Goal: Task Accomplishment & Management: Use online tool/utility

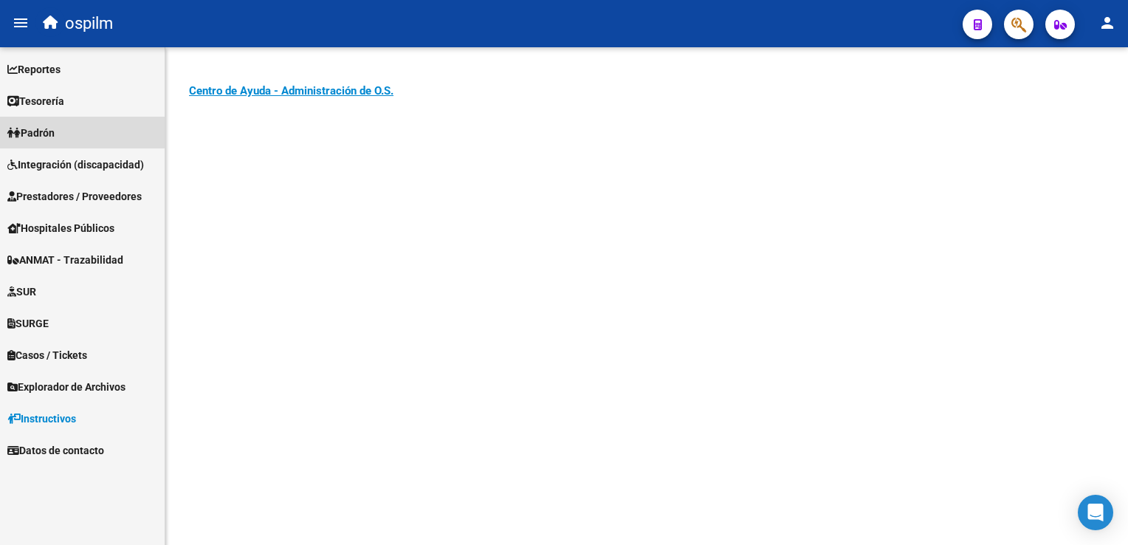
click at [54, 130] on span "Padrón" at bounding box center [30, 133] width 47 height 16
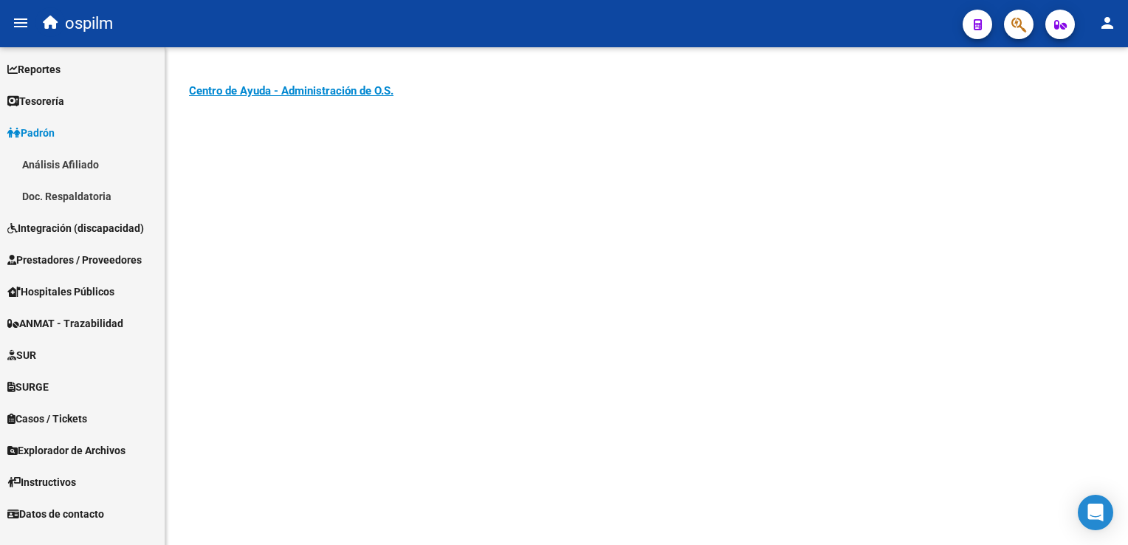
click at [69, 258] on span "Prestadores / Proveedores" at bounding box center [74, 260] width 134 height 16
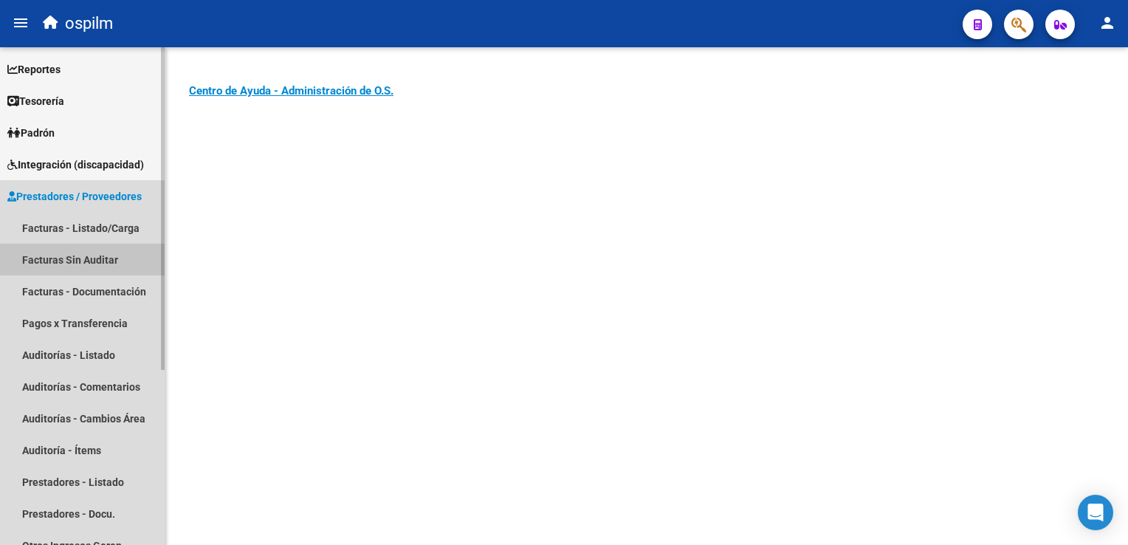
click at [79, 259] on link "Facturas Sin Auditar" at bounding box center [82, 260] width 165 height 32
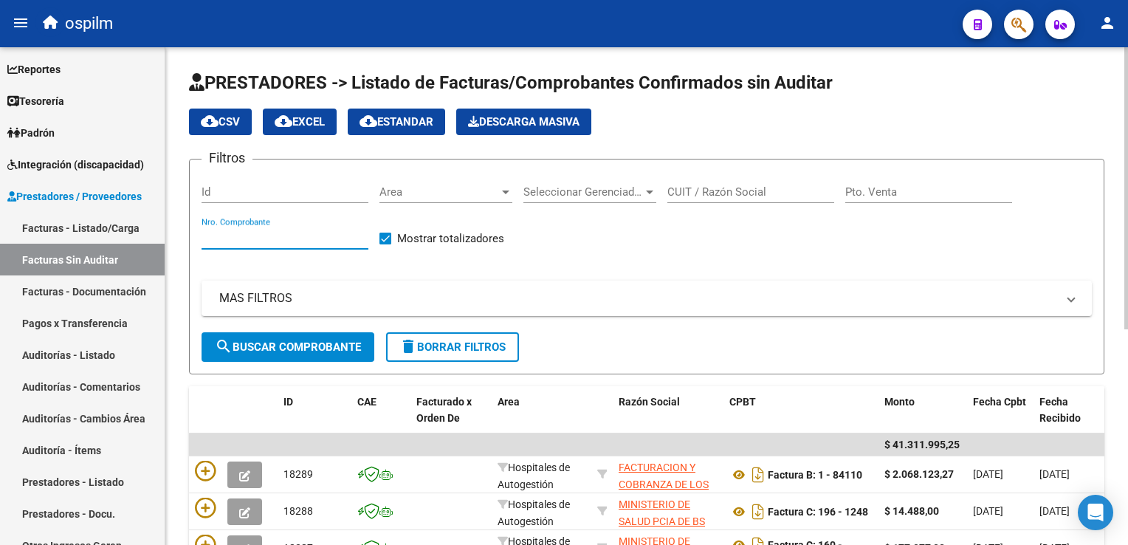
click at [256, 231] on input "Nro. Comprobante" at bounding box center [285, 237] width 167 height 13
type input "83879"
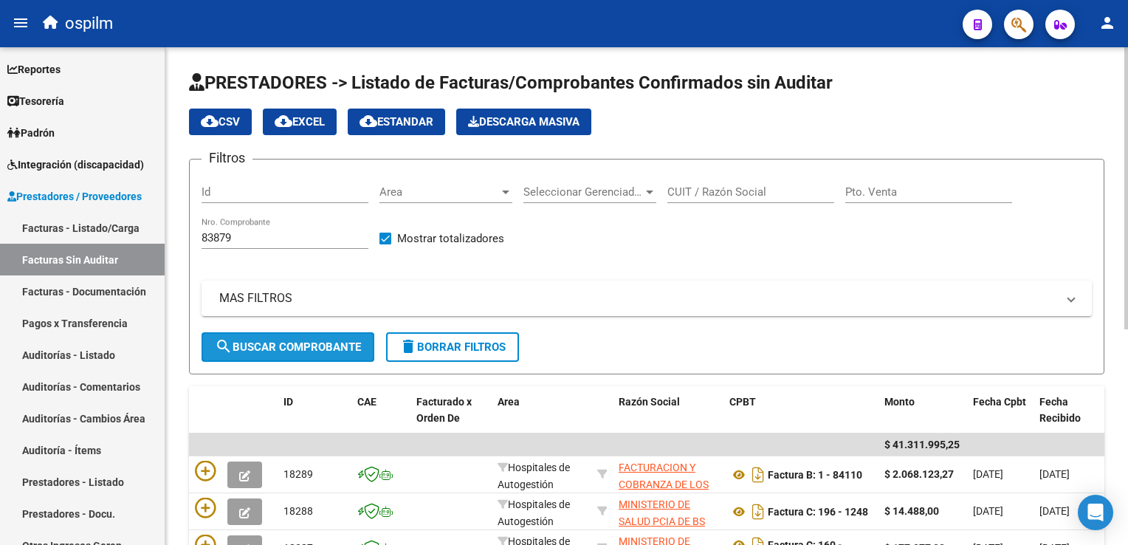
click at [337, 343] on span "search Buscar Comprobante" at bounding box center [288, 346] width 146 height 13
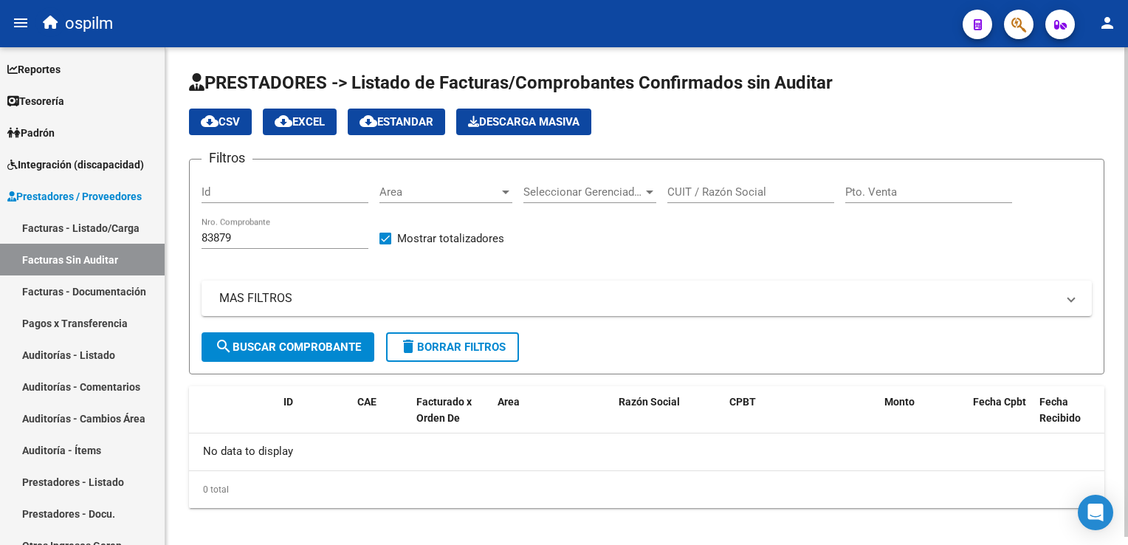
click at [264, 236] on input "83879" at bounding box center [285, 237] width 167 height 13
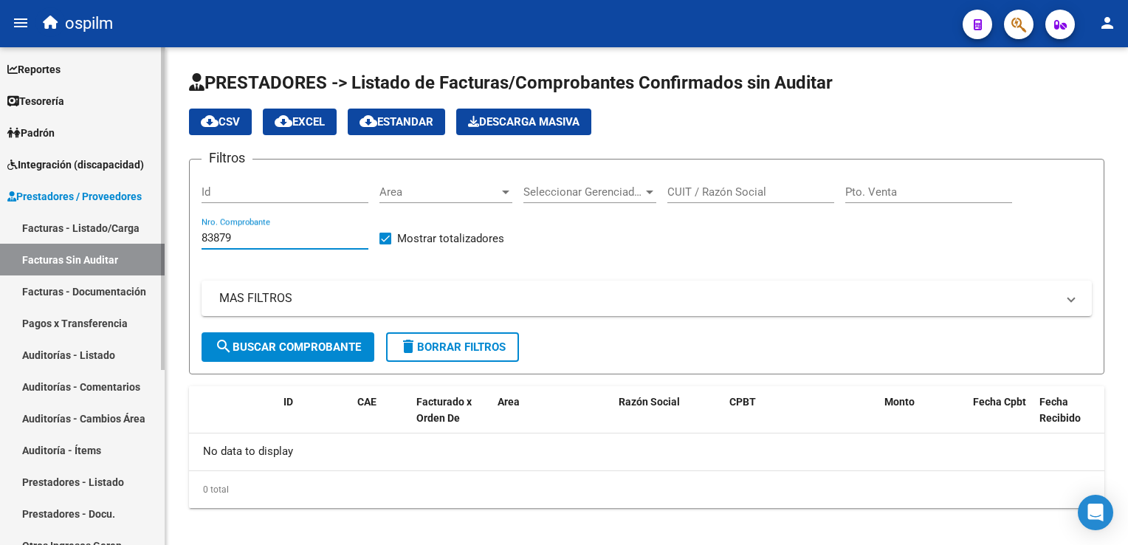
click at [84, 226] on link "Facturas - Listado/Carga" at bounding box center [82, 228] width 165 height 32
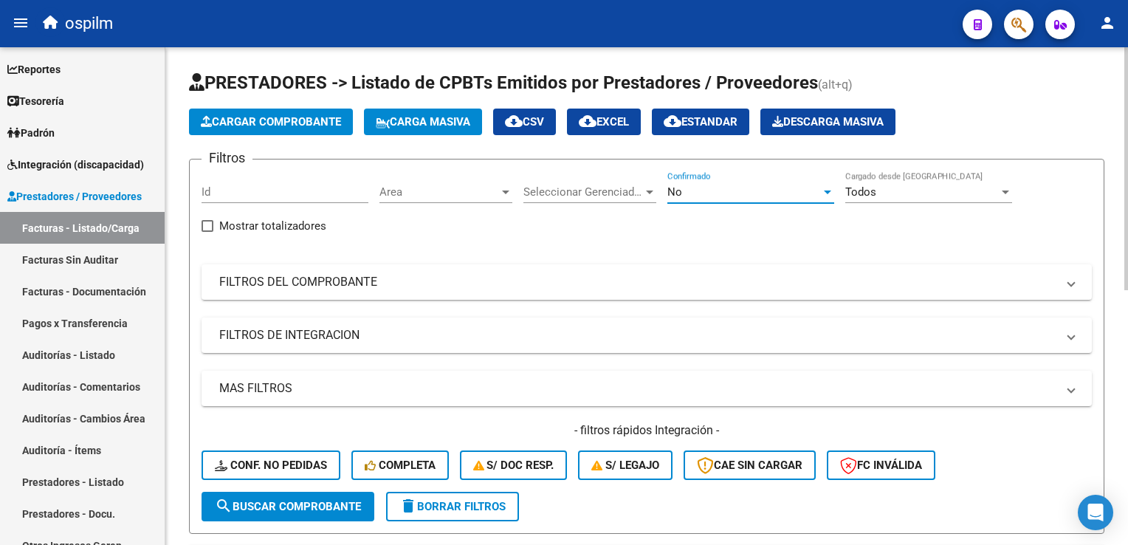
click at [700, 188] on div "No" at bounding box center [745, 191] width 154 height 13
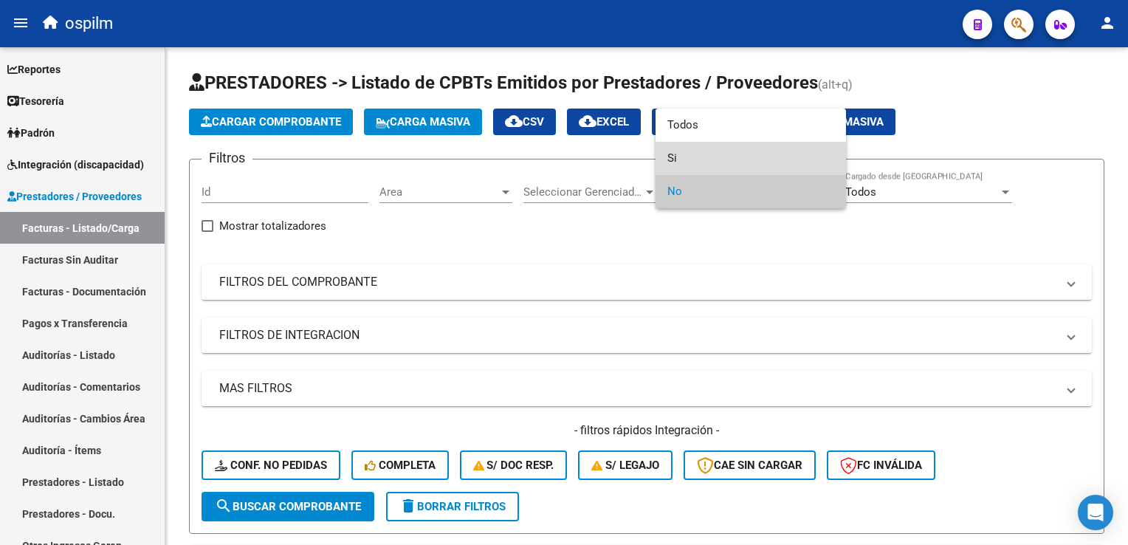
click at [697, 159] on span "Si" at bounding box center [751, 158] width 167 height 33
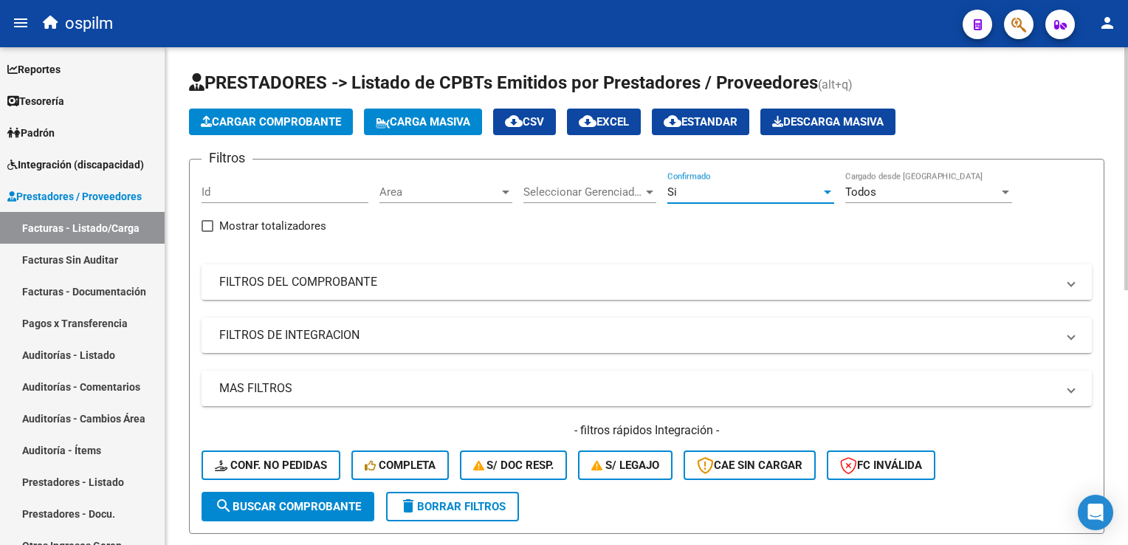
click at [245, 282] on mat-panel-title "FILTROS DEL COMPROBANTE" at bounding box center [637, 282] width 837 height 16
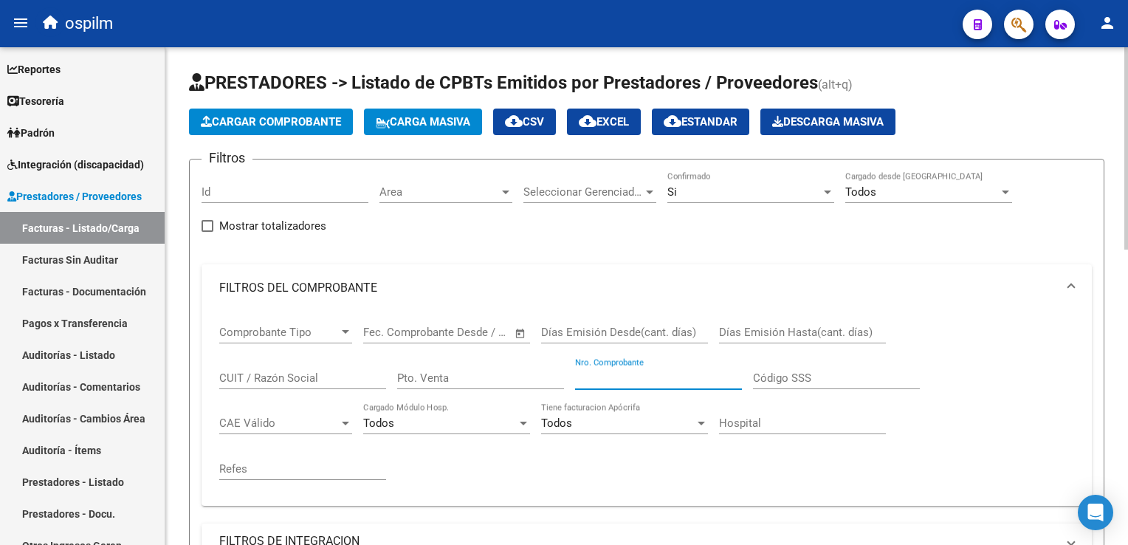
click at [598, 374] on input "Nro. Comprobante" at bounding box center [658, 377] width 167 height 13
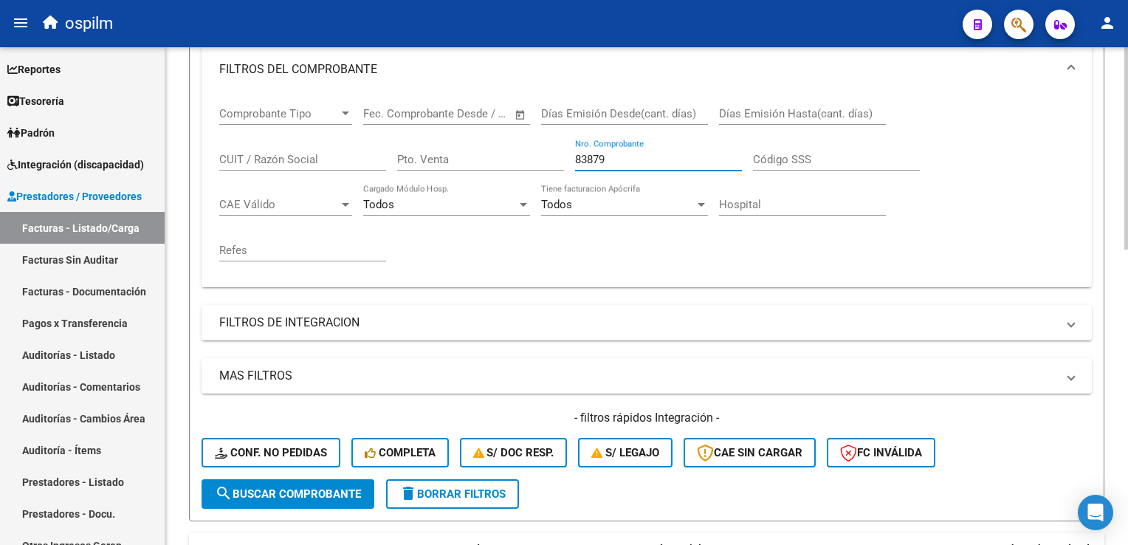
scroll to position [222, 0]
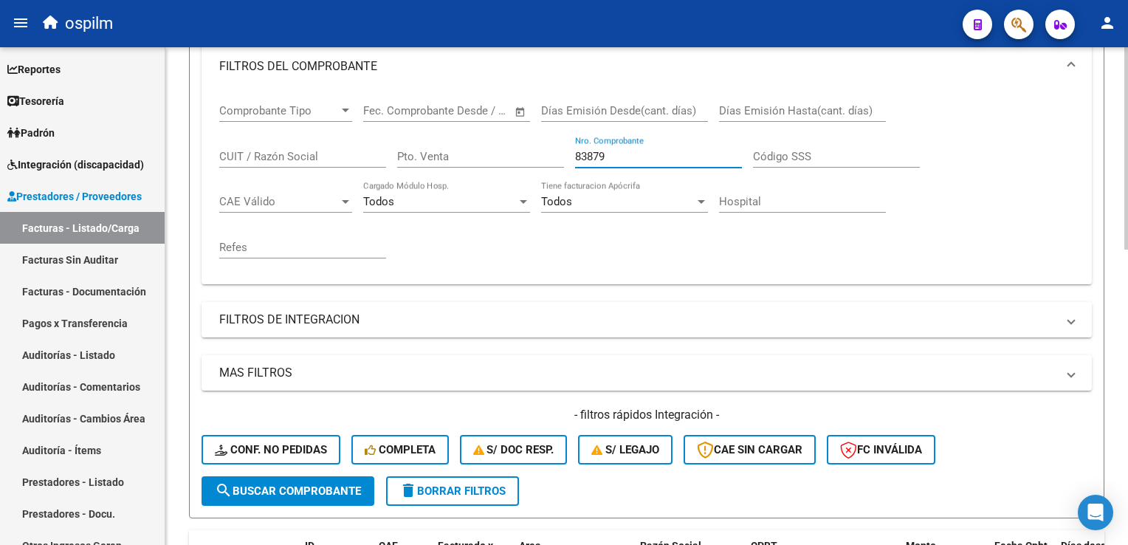
type input "83879"
click at [282, 489] on span "search Buscar Comprobante" at bounding box center [288, 490] width 146 height 13
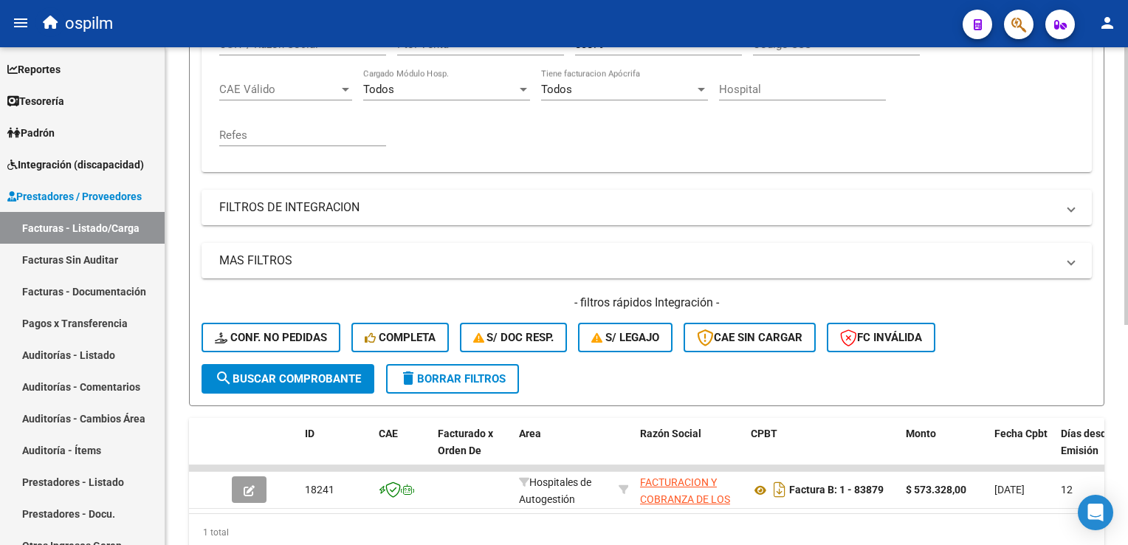
scroll to position [394, 0]
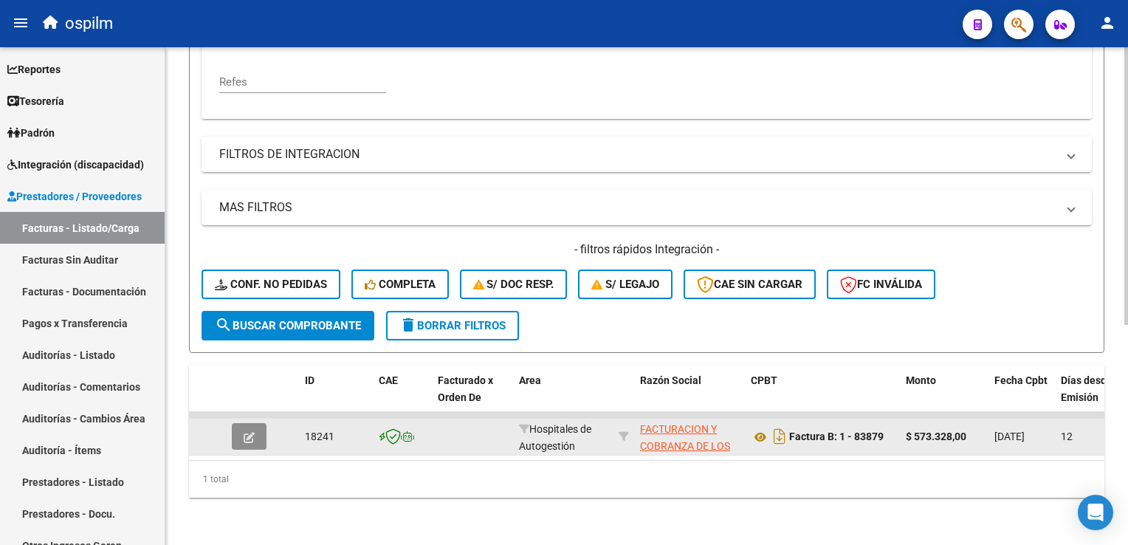
click at [253, 432] on icon "button" at bounding box center [249, 437] width 11 height 11
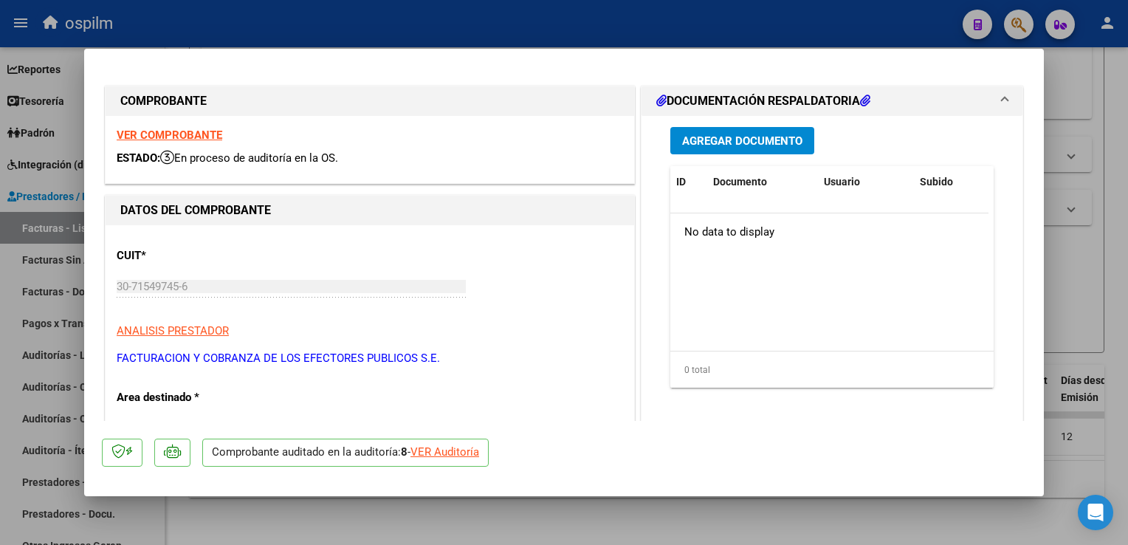
click at [1055, 290] on div at bounding box center [564, 272] width 1128 height 545
type input "$ 0,00"
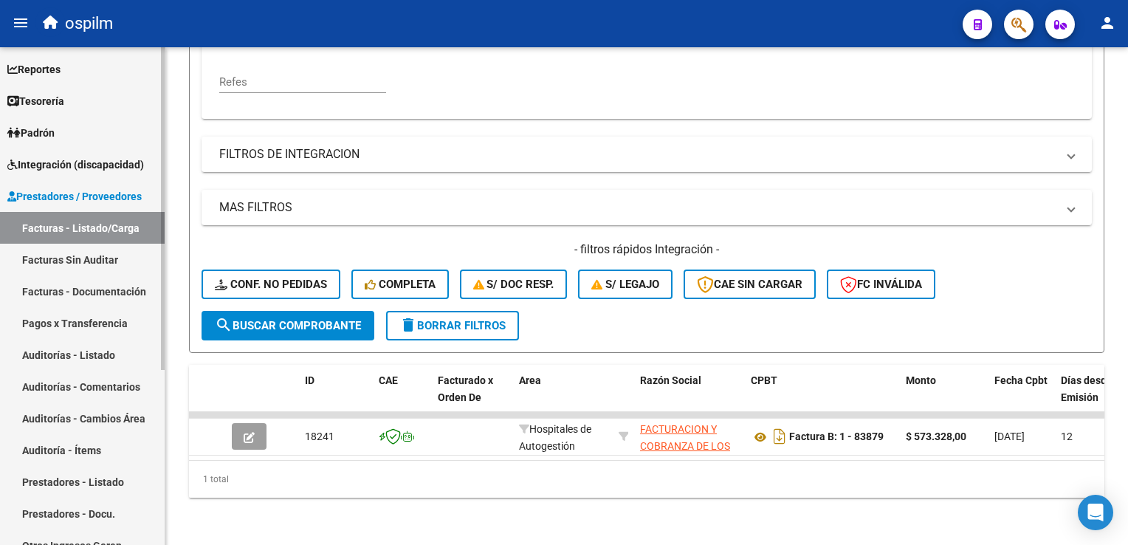
click at [61, 262] on link "Facturas Sin Auditar" at bounding box center [82, 260] width 165 height 32
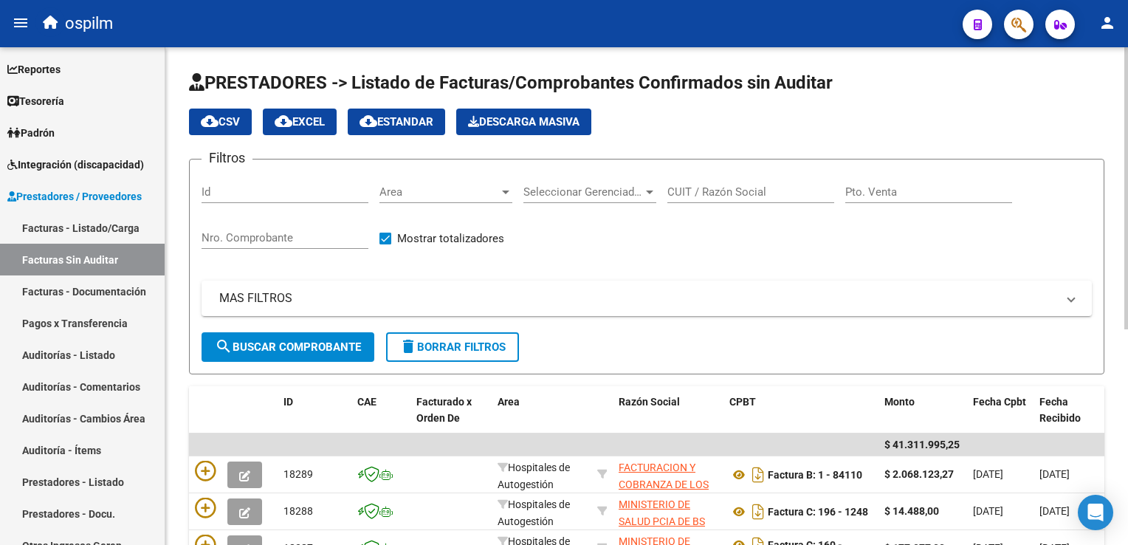
click at [260, 236] on input "Nro. Comprobante" at bounding box center [285, 237] width 167 height 13
type input "83879"
click at [272, 337] on button "search Buscar Comprobante" at bounding box center [288, 347] width 173 height 30
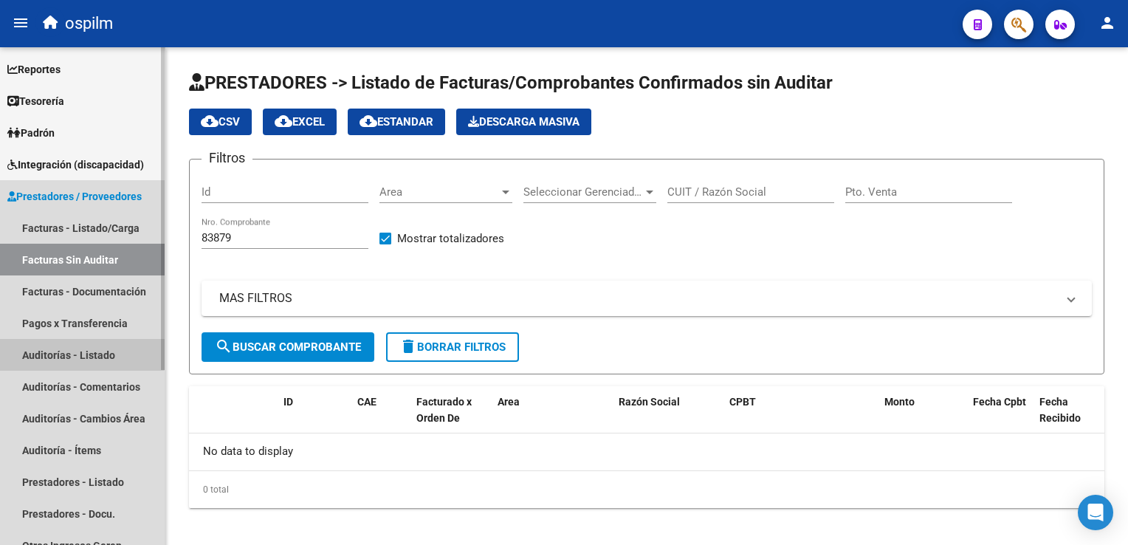
click at [78, 350] on link "Auditorías - Listado" at bounding box center [82, 355] width 165 height 32
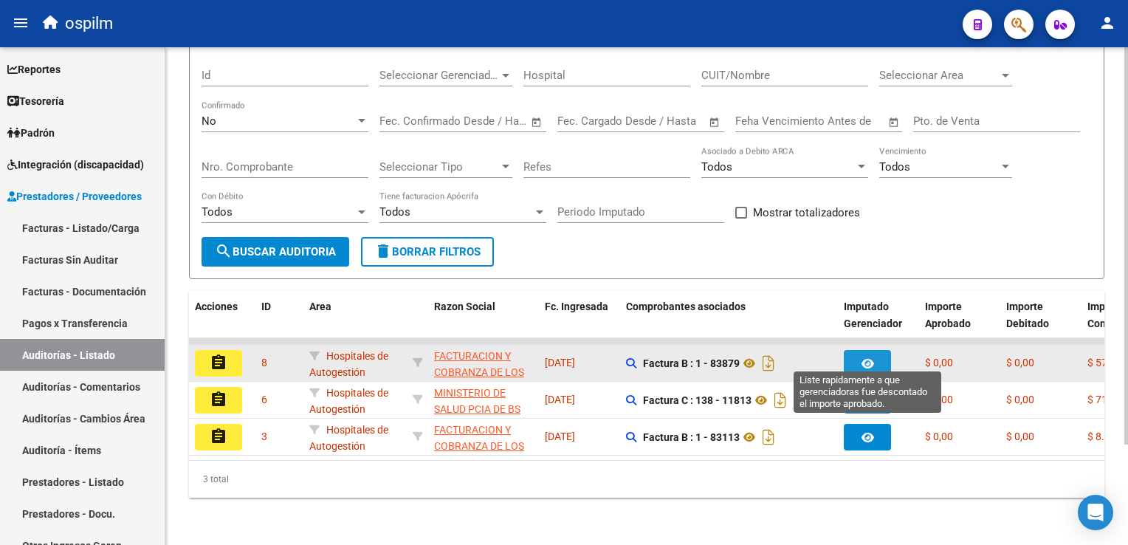
click at [852, 353] on button "button" at bounding box center [867, 363] width 47 height 27
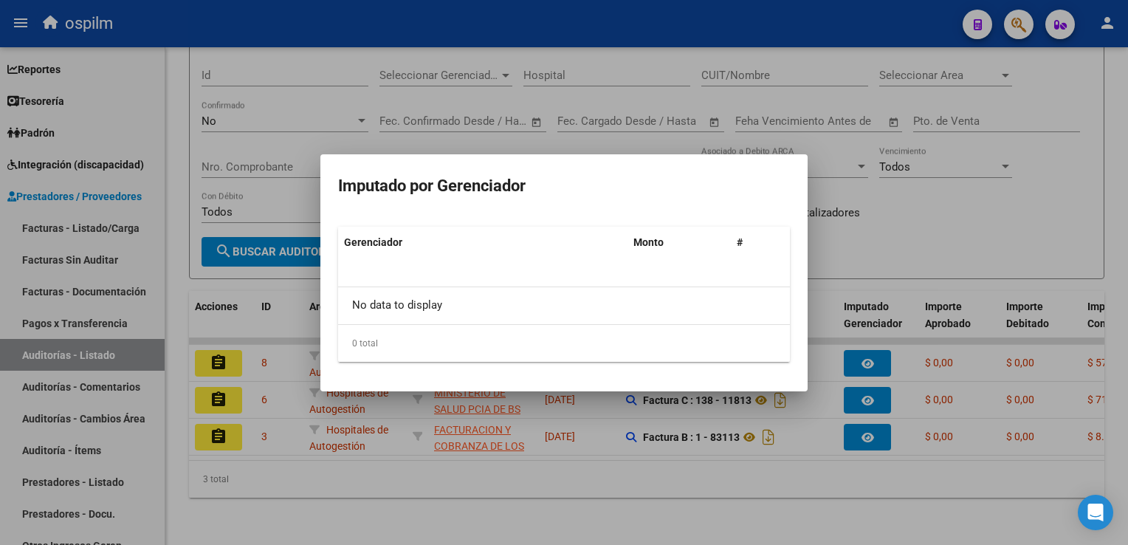
click at [731, 178] on h3 "Imputado por Gerenciador" at bounding box center [564, 186] width 452 height 28
click at [913, 251] on div at bounding box center [564, 272] width 1128 height 545
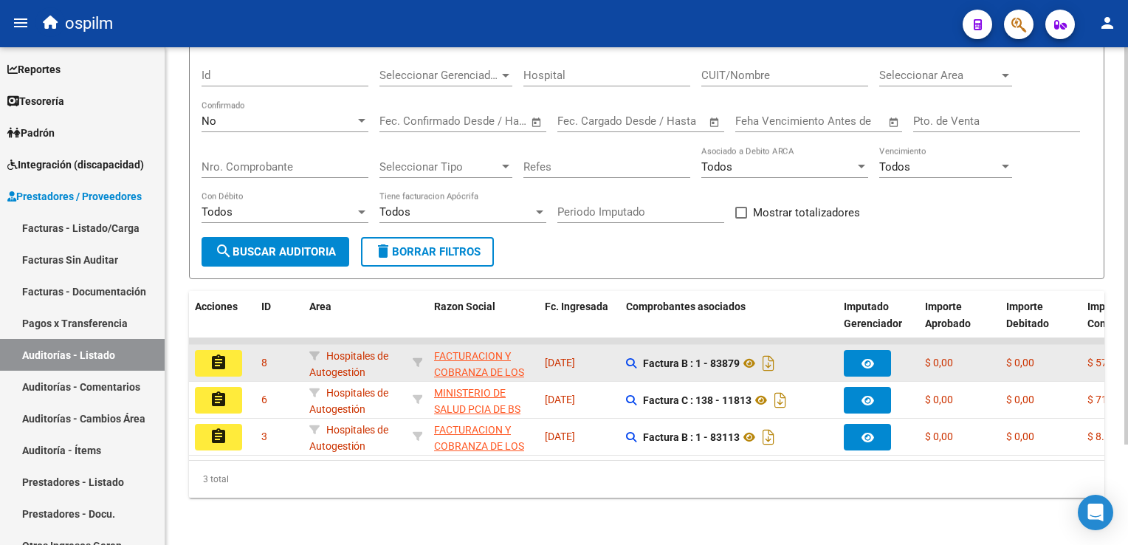
click at [223, 354] on mat-icon "assignment" at bounding box center [219, 363] width 18 height 18
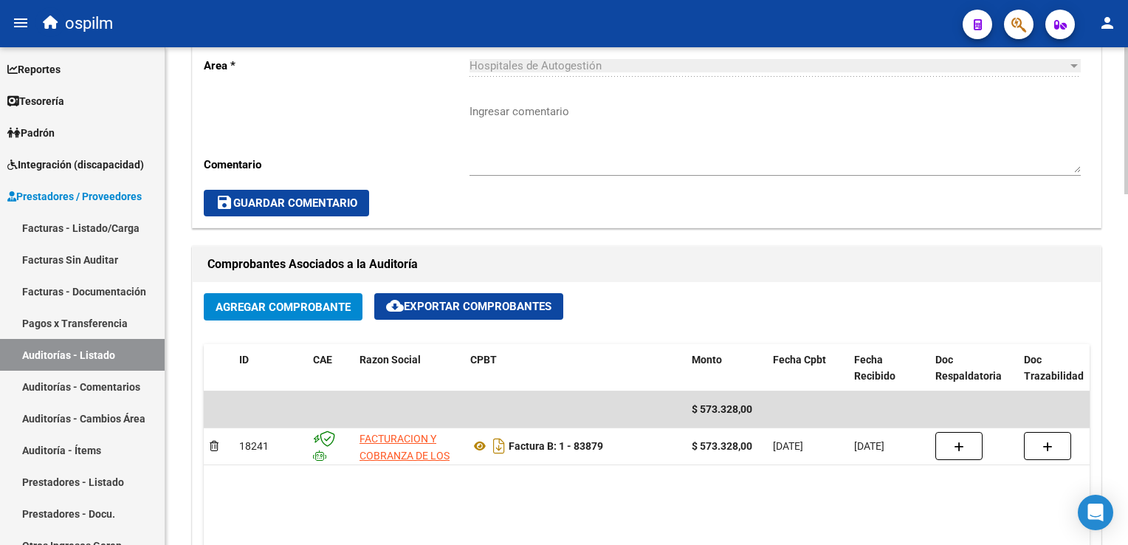
scroll to position [812, 0]
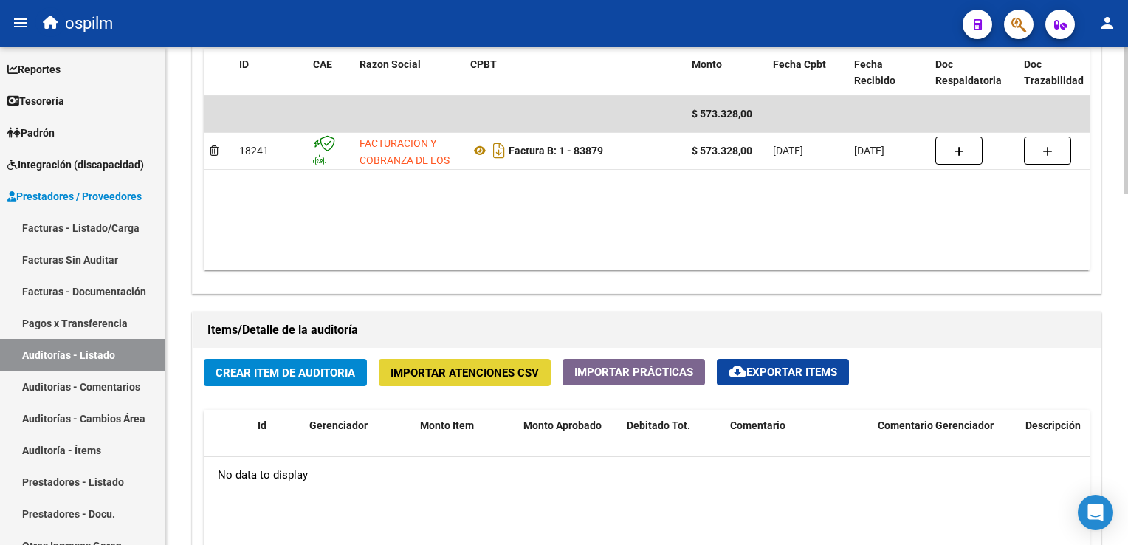
click at [433, 366] on span "Importar Atenciones CSV" at bounding box center [465, 372] width 148 height 13
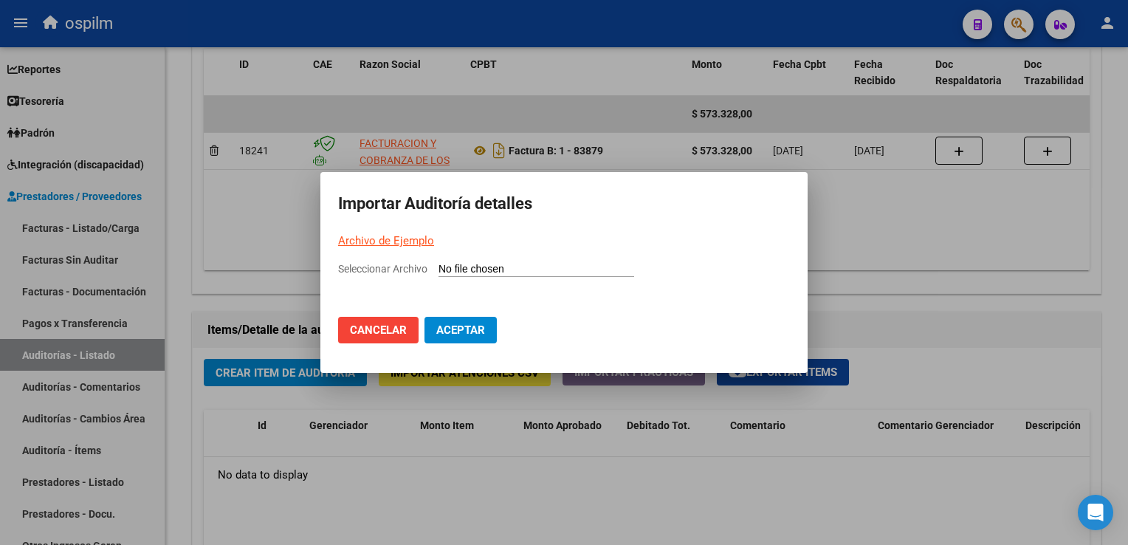
click at [392, 240] on link "Archivo de Ejemplo" at bounding box center [386, 240] width 96 height 13
click at [465, 262] on app-file-uploader "Seleccionar Archivo" at bounding box center [492, 268] width 308 height 13
click at [384, 270] on span "Seleccionar Archivo" at bounding box center [382, 269] width 89 height 12
click at [439, 270] on input "Seleccionar Archivo" at bounding box center [537, 270] width 196 height 14
type input "C:\fakepath\83879.csv"
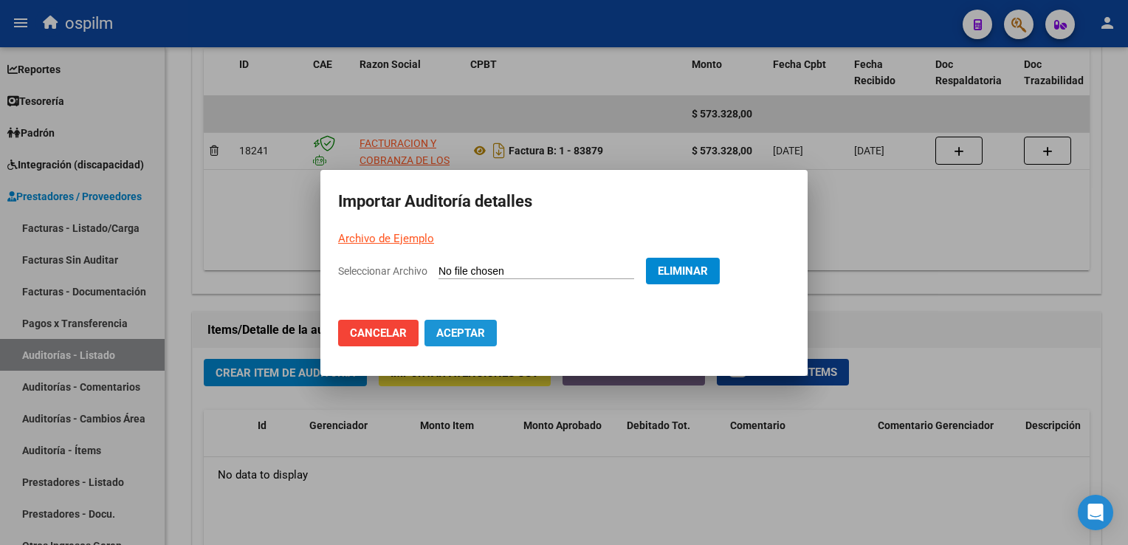
click at [451, 329] on span "Aceptar" at bounding box center [460, 332] width 49 height 13
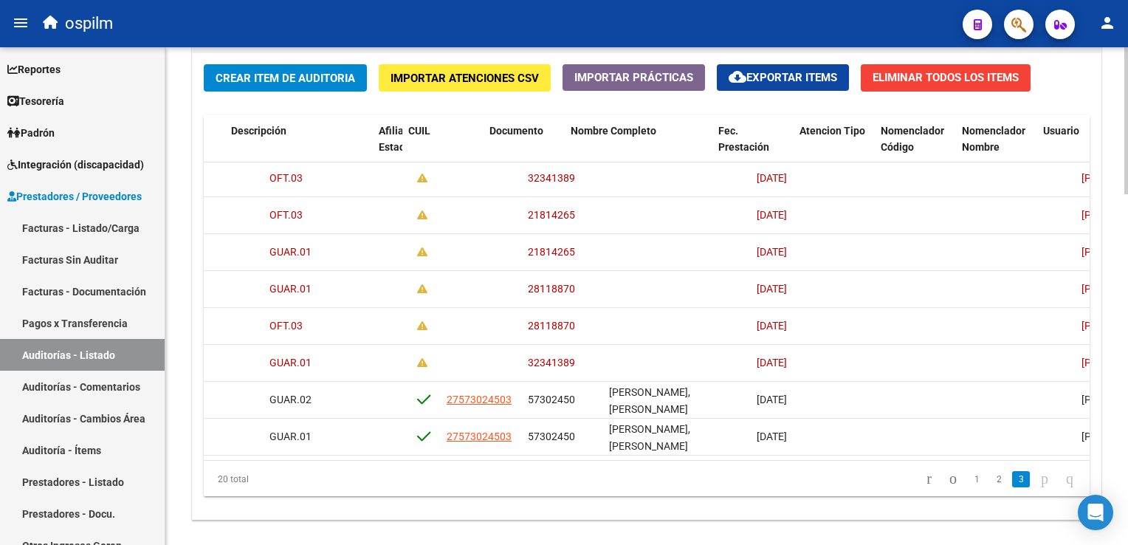
scroll to position [456, 795]
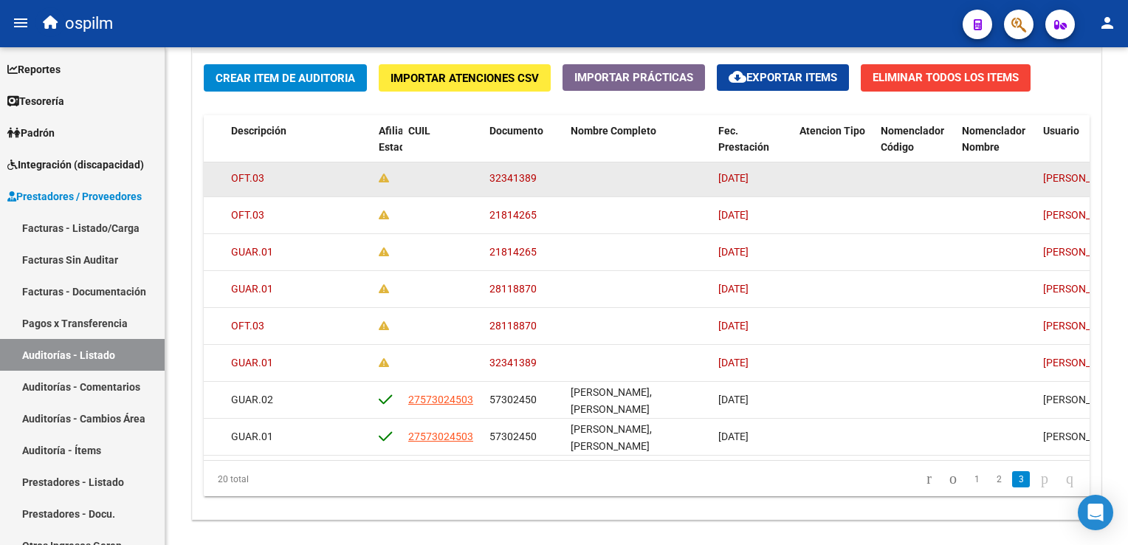
click at [746, 172] on span "[DATE]" at bounding box center [733, 178] width 30 height 12
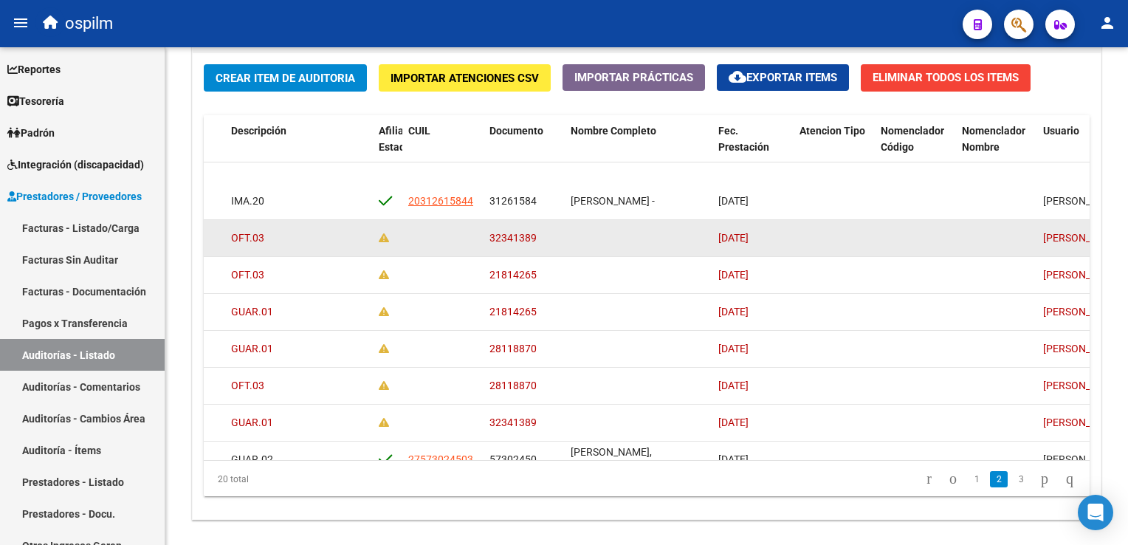
scroll to position [382, 795]
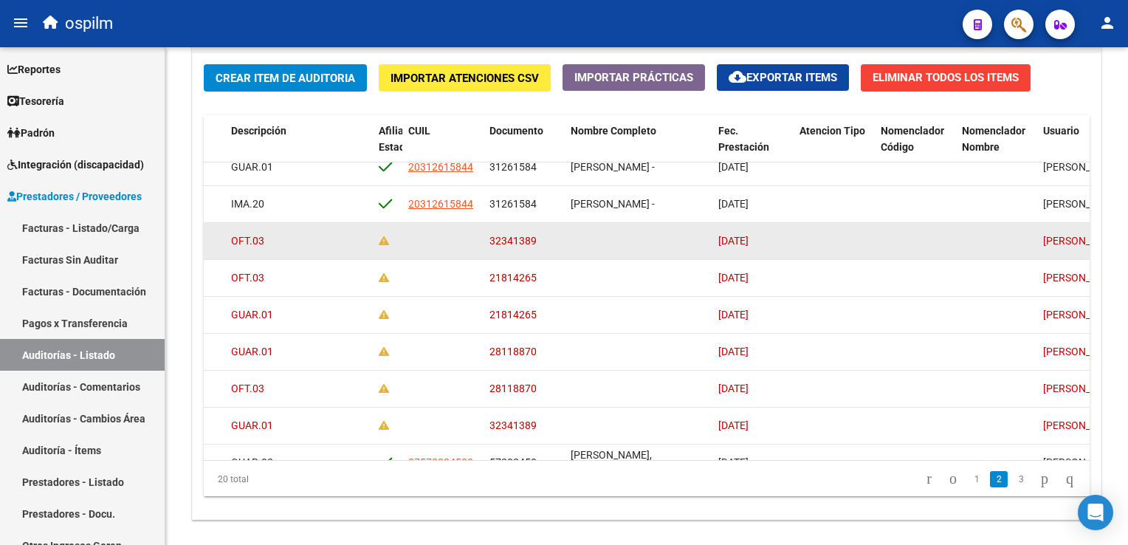
click at [749, 235] on span "[DATE]" at bounding box center [733, 241] width 30 height 12
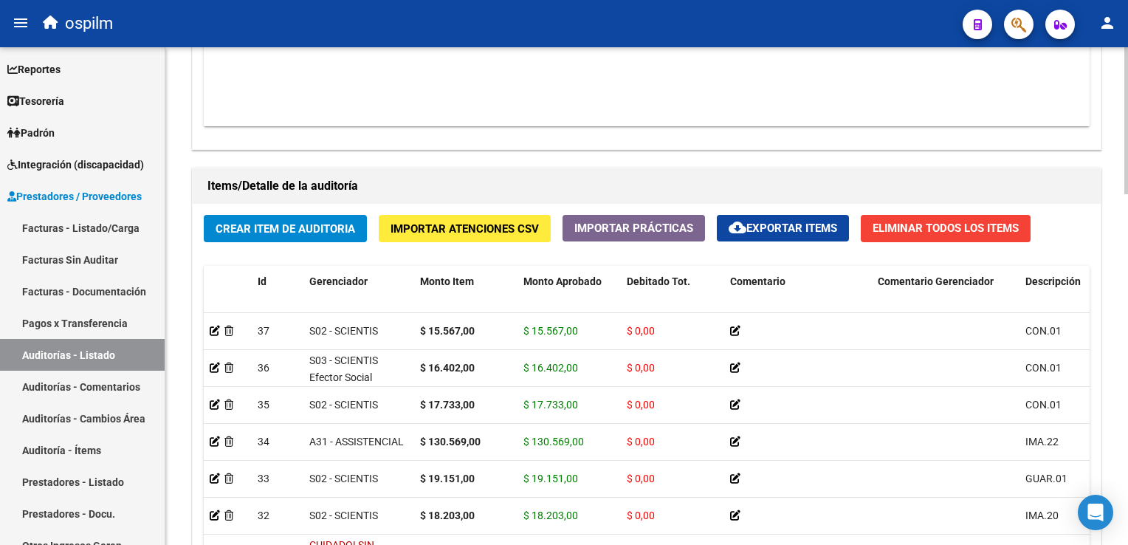
scroll to position [960, 0]
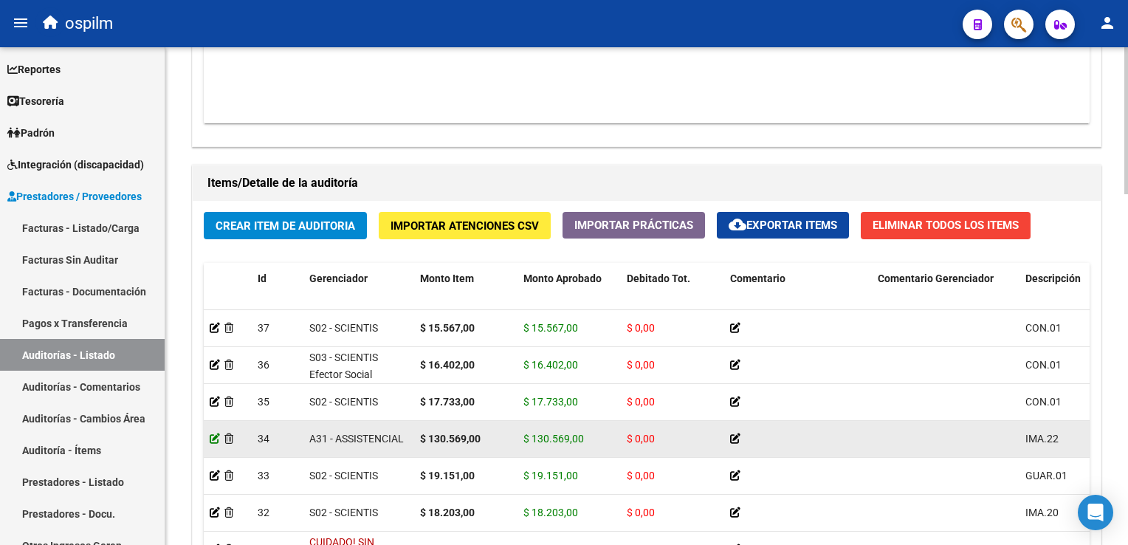
click at [210, 436] on icon at bounding box center [215, 438] width 10 height 10
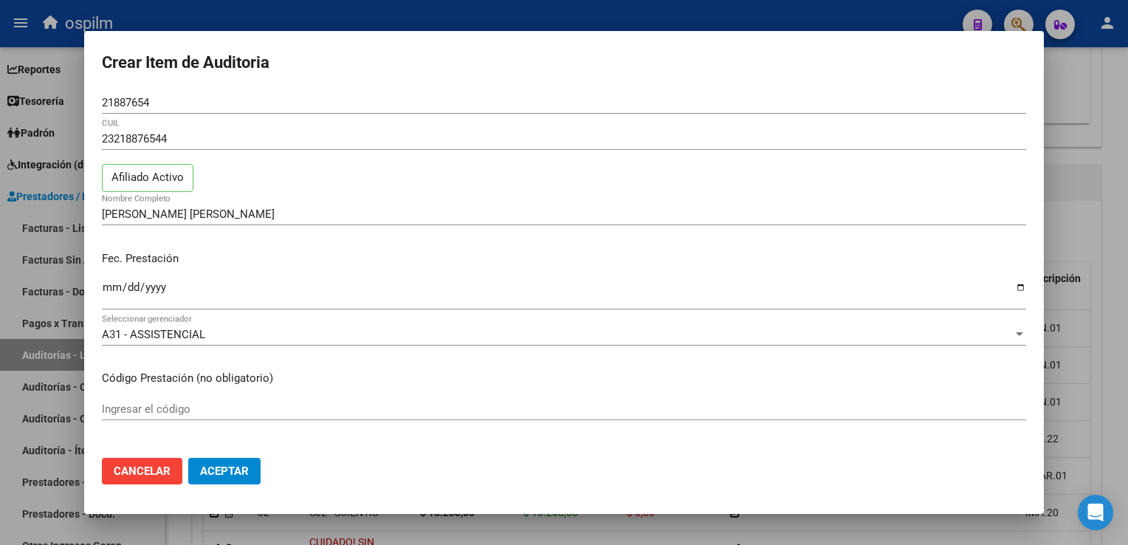
click at [1103, 82] on div at bounding box center [564, 272] width 1128 height 545
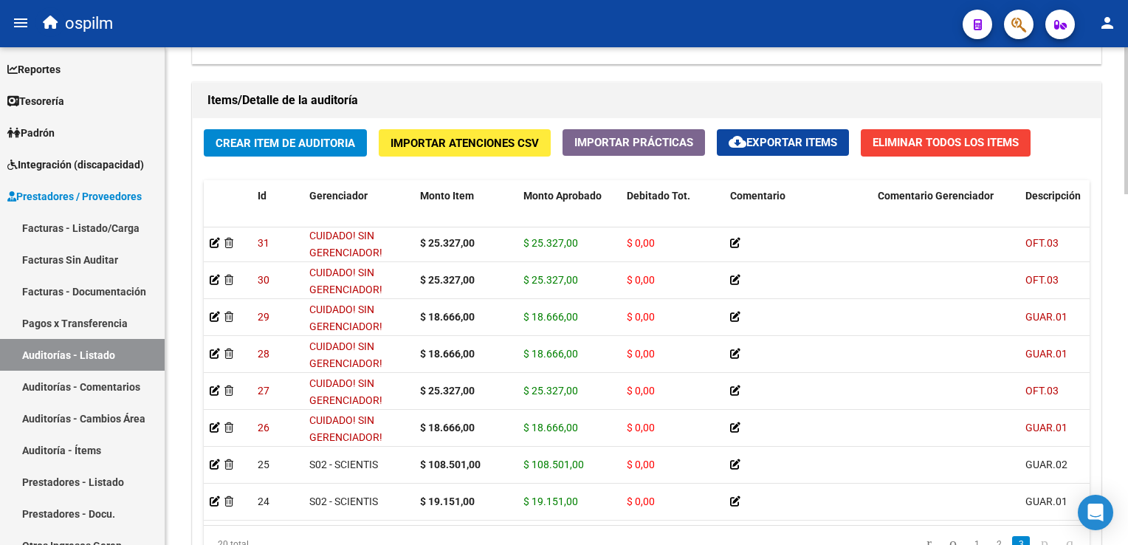
scroll to position [1038, 0]
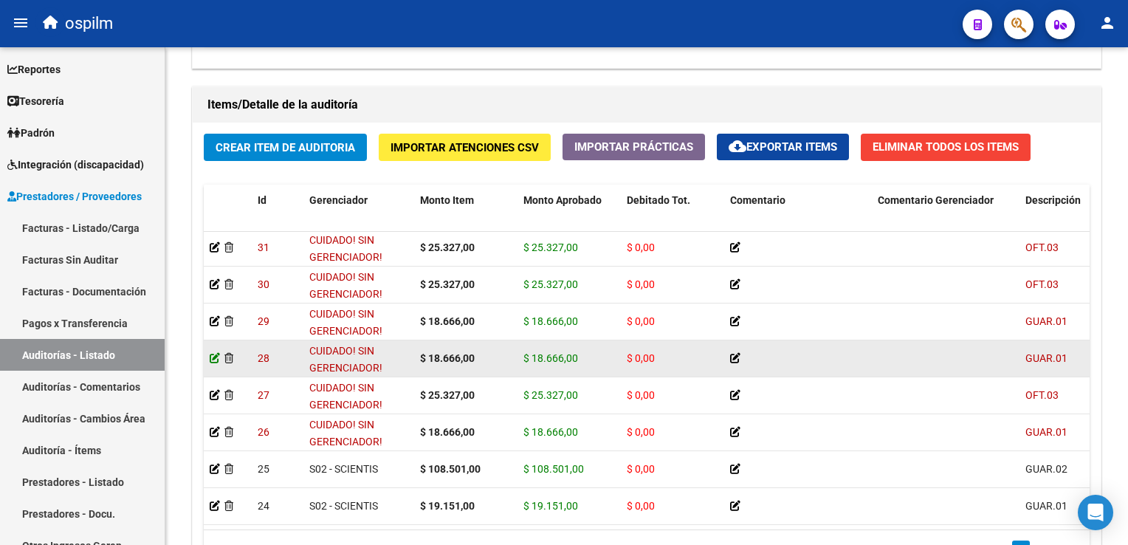
click at [216, 353] on icon at bounding box center [215, 358] width 10 height 10
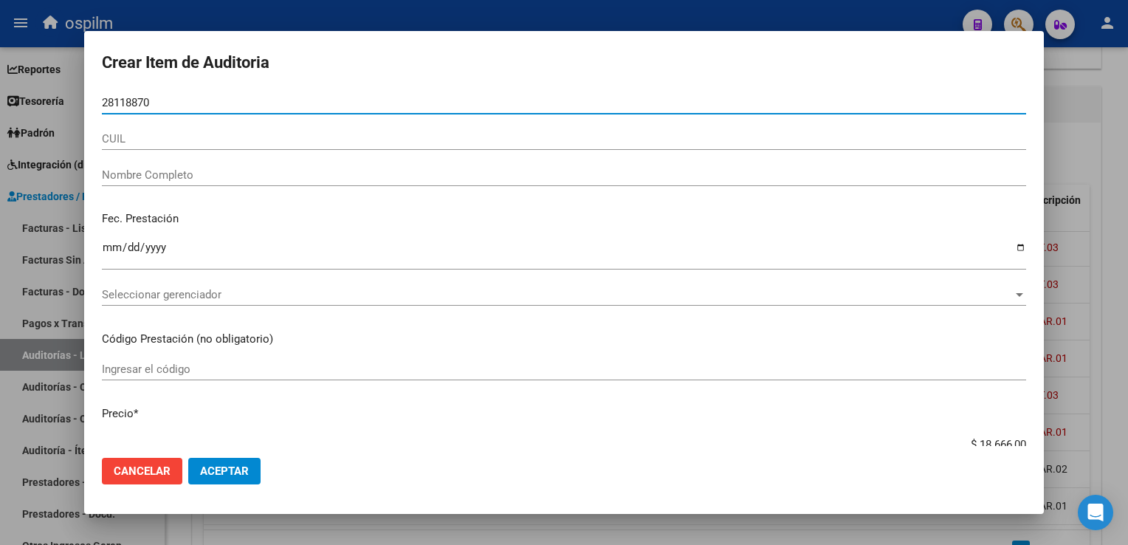
click at [124, 96] on input "28118870" at bounding box center [564, 102] width 924 height 13
click at [151, 101] on input "28118870" at bounding box center [564, 102] width 924 height 13
drag, startPoint x: 154, startPoint y: 103, endPoint x: 61, endPoint y: 99, distance: 93.9
click at [61, 99] on div "Crear Item de Auditoria 28118870 Nro Documento CUIL Nombre Completo Fec. Presta…" at bounding box center [564, 272] width 1128 height 545
click at [1114, 217] on div at bounding box center [564, 272] width 1128 height 545
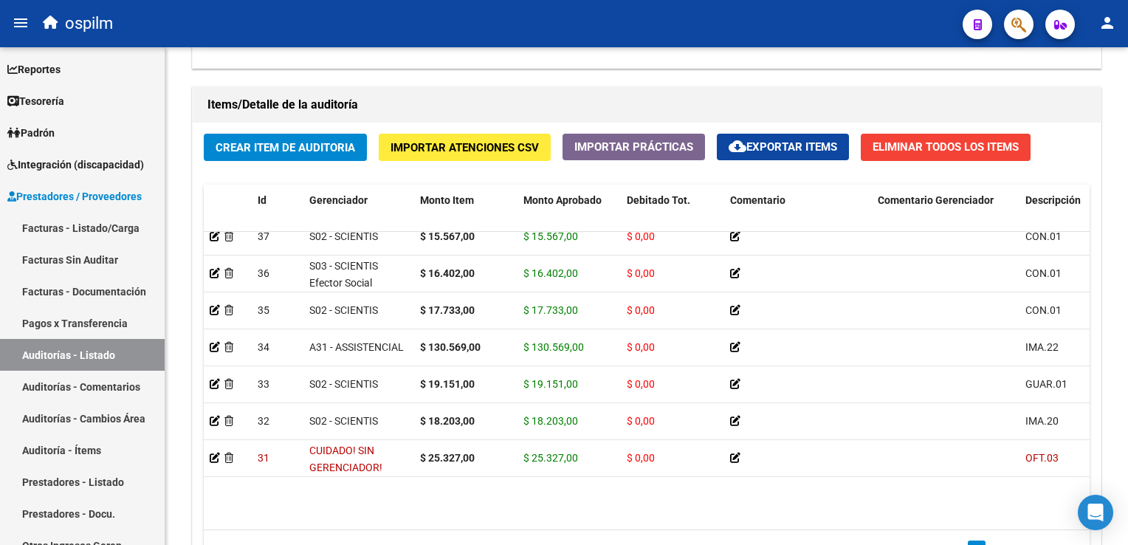
scroll to position [0, 0]
